Goal: Check status: Check status

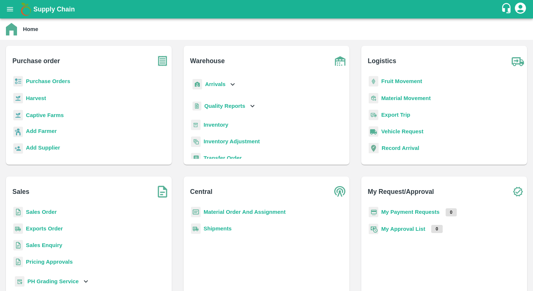
scroll to position [10, 0]
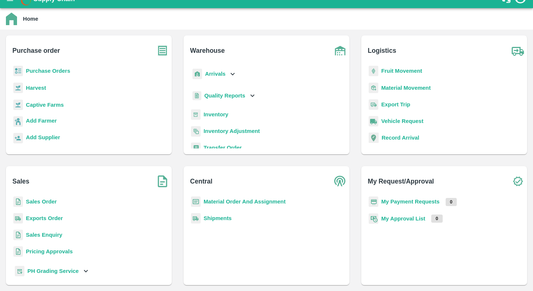
click at [45, 218] on b "Exports Order" at bounding box center [44, 219] width 37 height 6
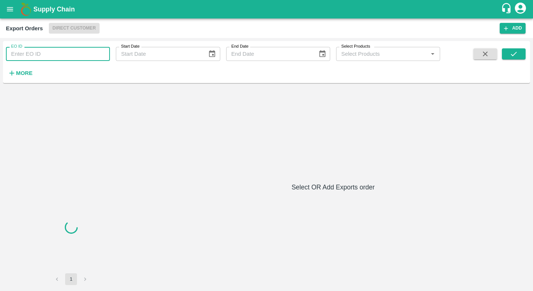
click at [63, 53] on input "EO ID" at bounding box center [58, 54] width 104 height 14
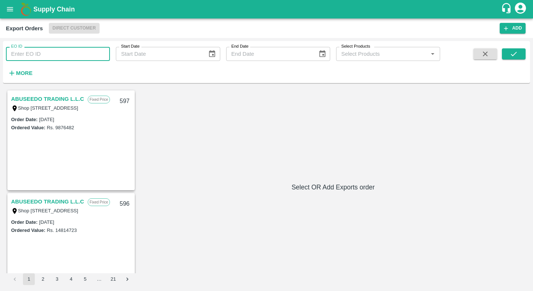
paste input "555"
type input "555"
click at [515, 50] on icon "submit" at bounding box center [513, 54] width 8 height 8
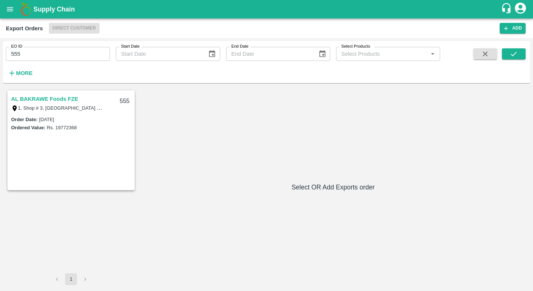
click at [54, 99] on link "AL BAKRAWE Foods FZE" at bounding box center [44, 99] width 67 height 10
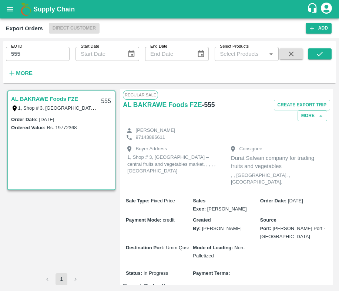
click at [53, 97] on link "AL BAKRAWE Foods FZE" at bounding box center [44, 99] width 67 height 10
click at [29, 49] on input "555" at bounding box center [38, 54] width 64 height 14
click at [313, 49] on button "submit" at bounding box center [320, 53] width 24 height 11
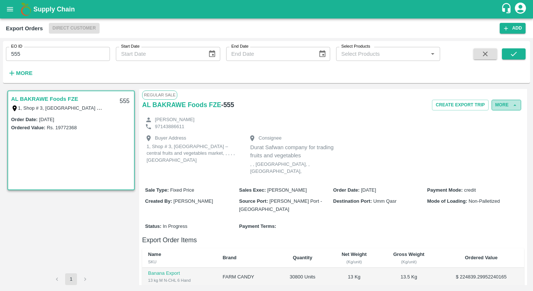
click at [506, 106] on button "More" at bounding box center [506, 105] width 30 height 11
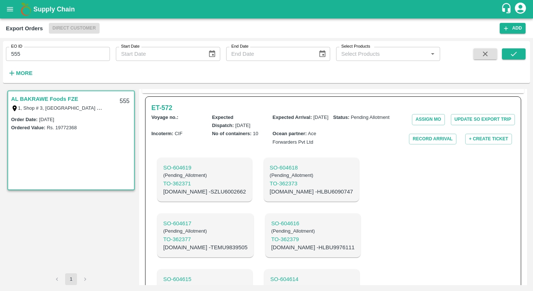
scroll to position [208, 0]
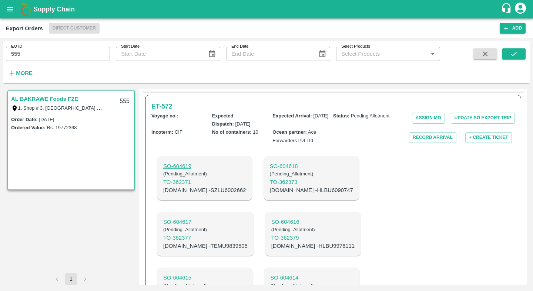
click at [174, 162] on p "SO- 604619" at bounding box center [204, 166] width 83 height 8
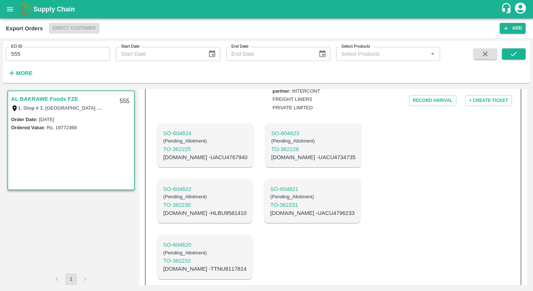
scroll to position [589, 0]
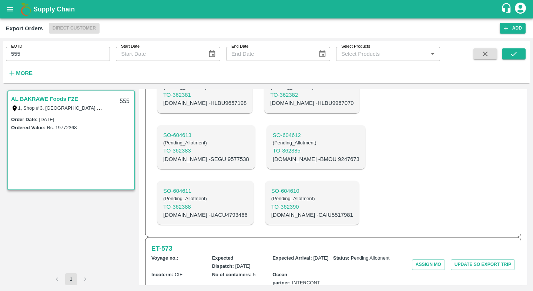
scroll to position [401, 0]
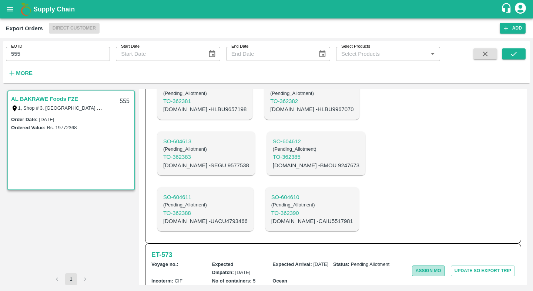
click at [433, 266] on button "Assign MO" at bounding box center [428, 271] width 33 height 11
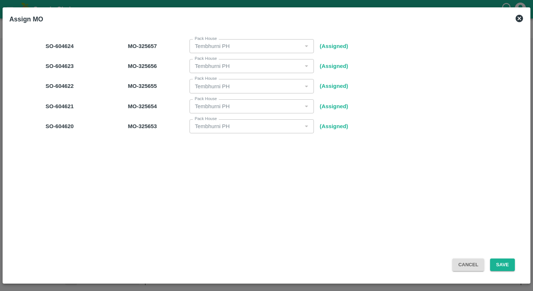
click at [521, 18] on icon at bounding box center [518, 18] width 7 height 7
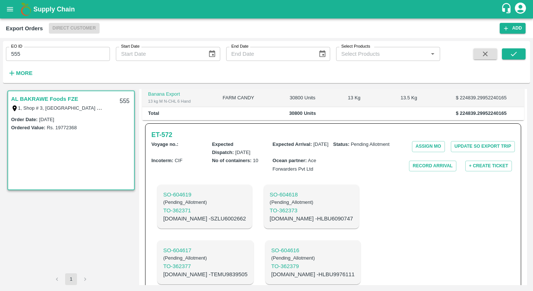
scroll to position [179, 0]
click at [486, 142] on button "Update SO Export Trip" at bounding box center [483, 147] width 64 height 11
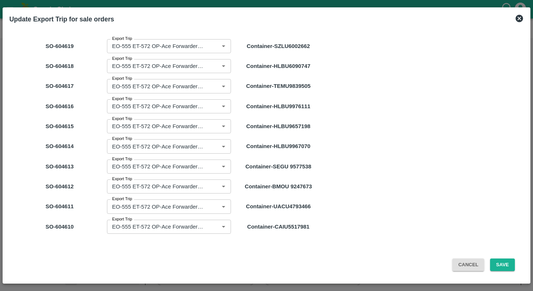
click at [517, 20] on icon at bounding box center [519, 18] width 9 height 9
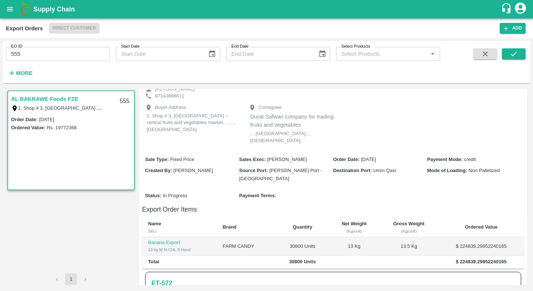
scroll to position [0, 0]
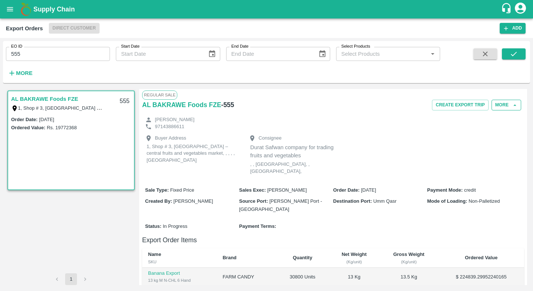
click at [500, 102] on button "More" at bounding box center [506, 105] width 30 height 11
click at [496, 141] on div at bounding box center [488, 139] width 21 height 8
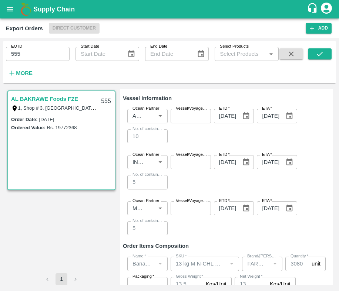
scroll to position [274, 0]
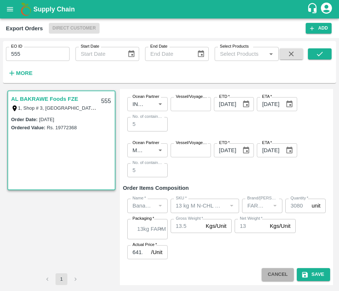
click at [263, 273] on button "Cancel" at bounding box center [278, 275] width 32 height 13
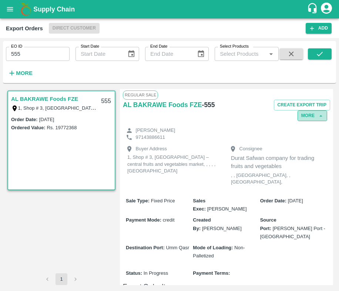
click at [314, 115] on button "More" at bounding box center [312, 116] width 30 height 11
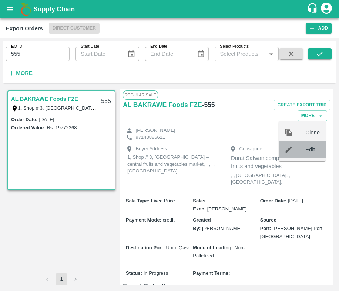
click at [302, 151] on div at bounding box center [294, 150] width 21 height 8
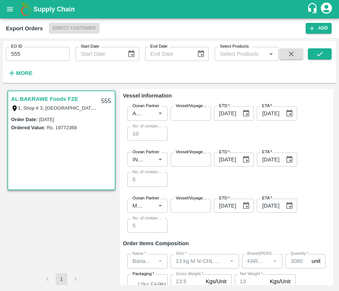
scroll to position [222, 0]
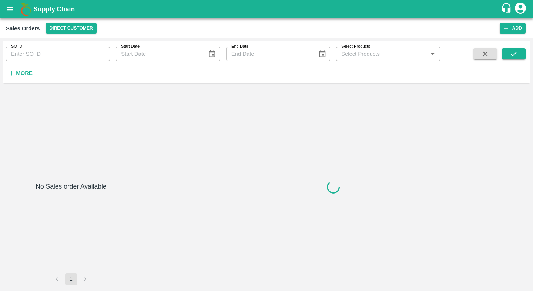
type input "604619"
